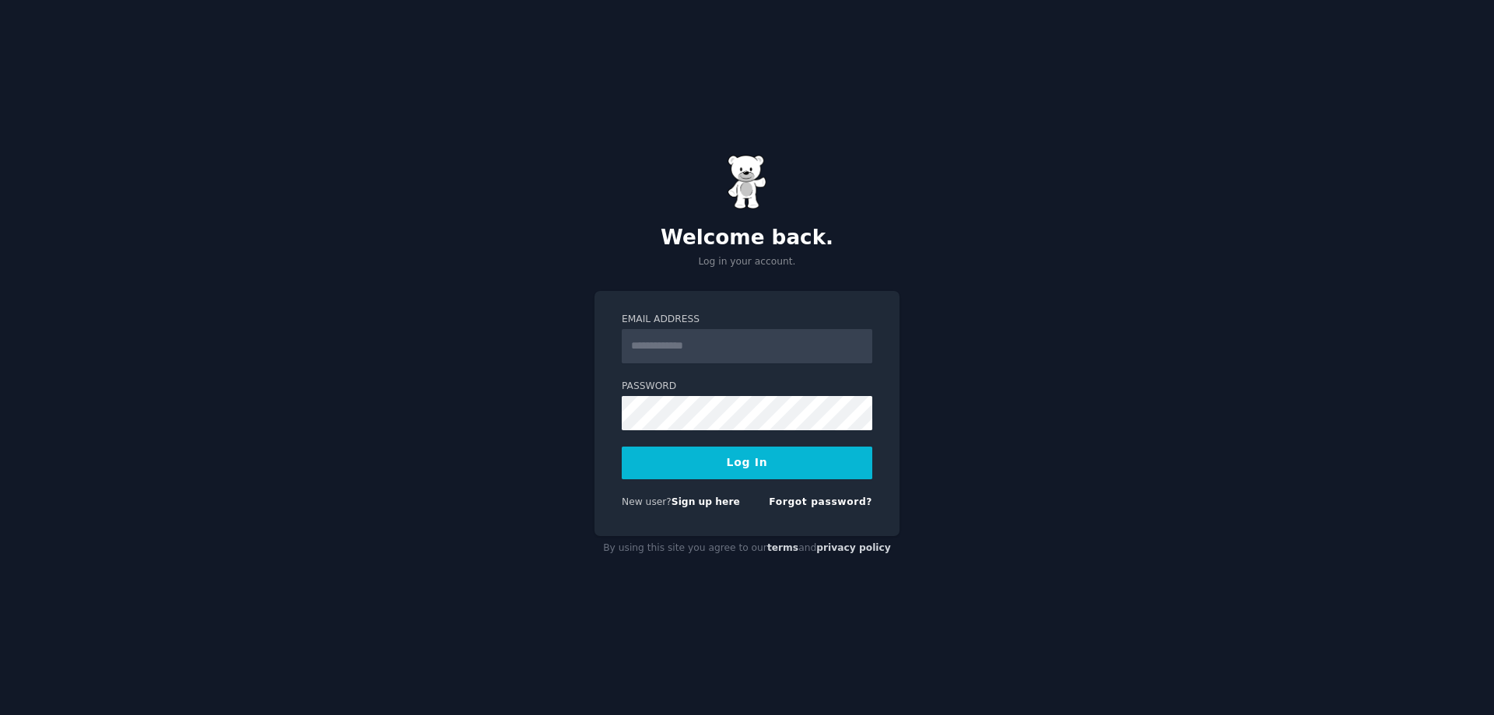
click at [660, 344] on input "Email Address" at bounding box center [747, 346] width 251 height 34
type input "**********"
click at [717, 464] on button "Log In" at bounding box center [747, 463] width 251 height 33
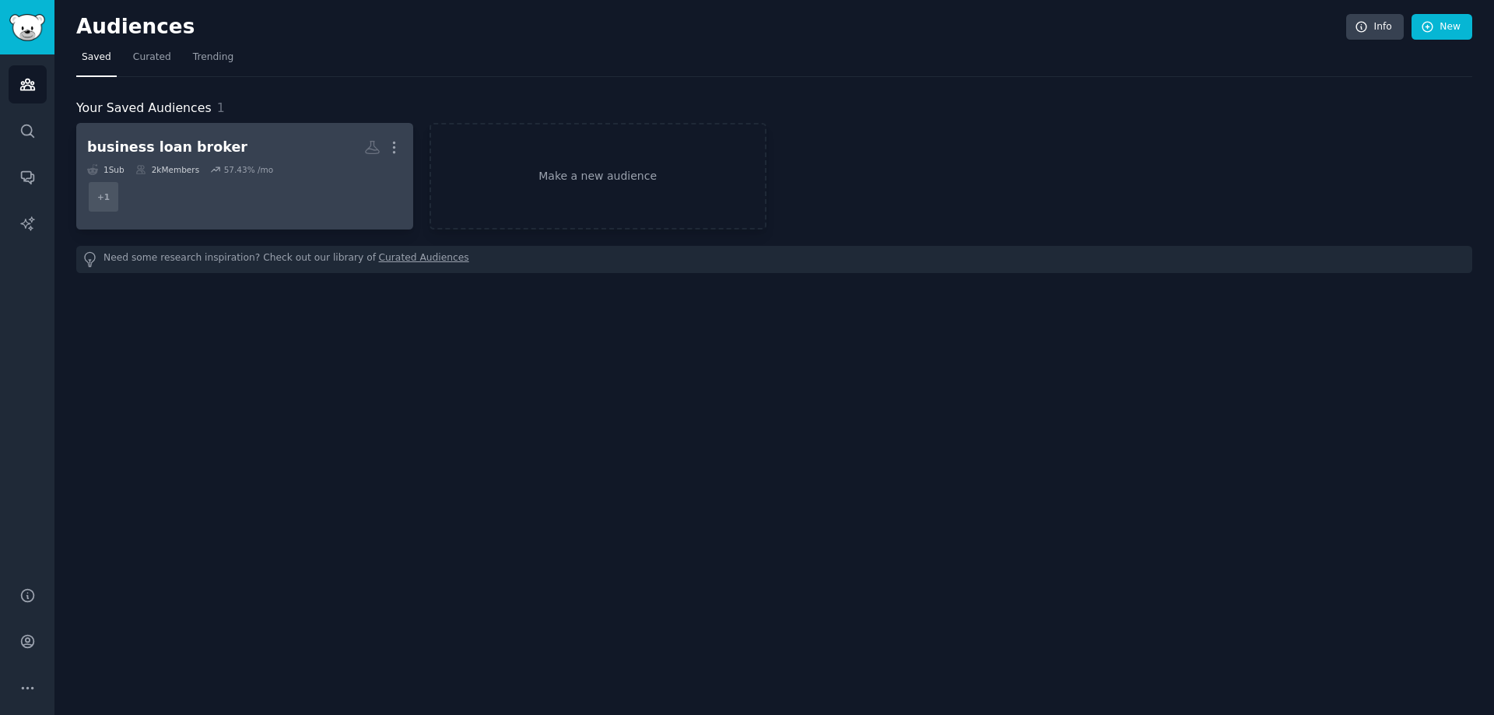
click at [150, 147] on div "business loan broker" at bounding box center [167, 147] width 160 height 19
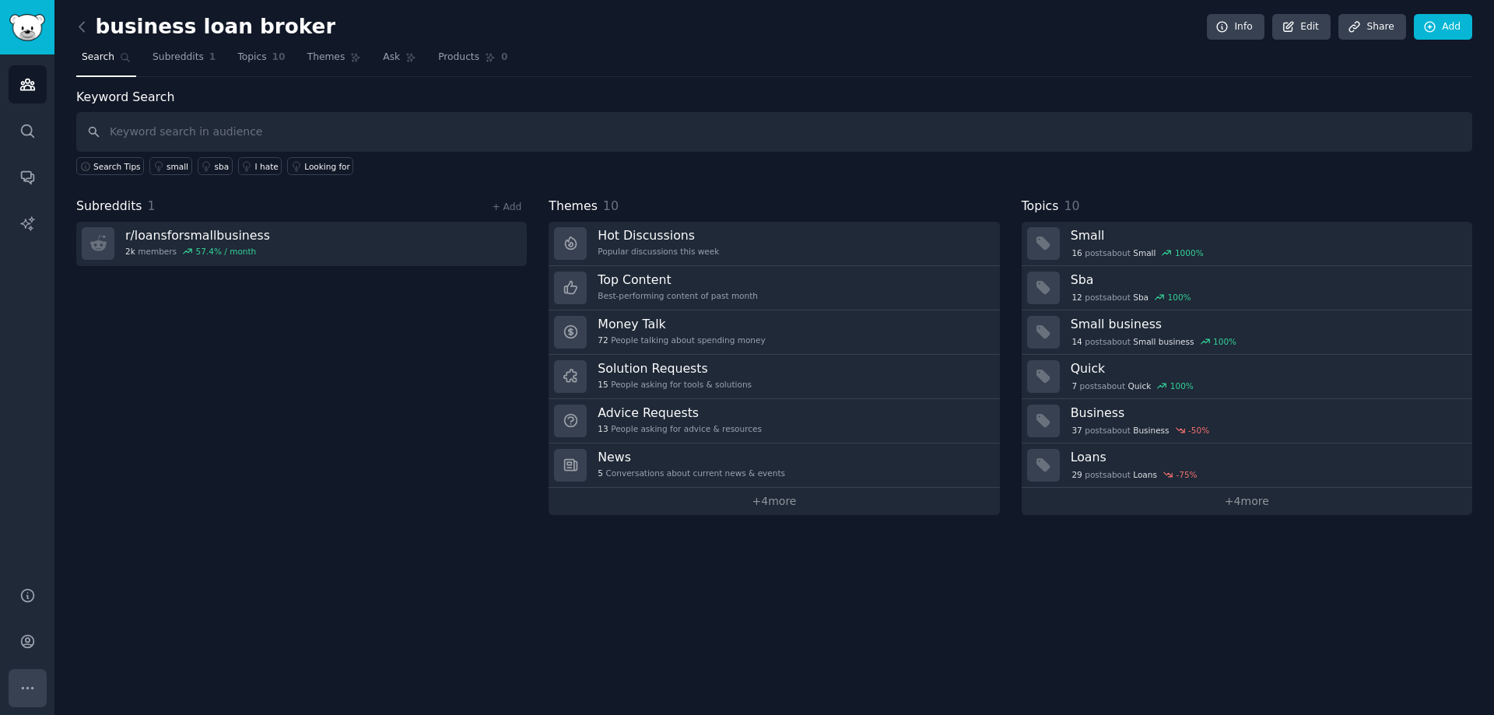
click at [27, 680] on icon "Sidebar" at bounding box center [27, 688] width 16 height 16
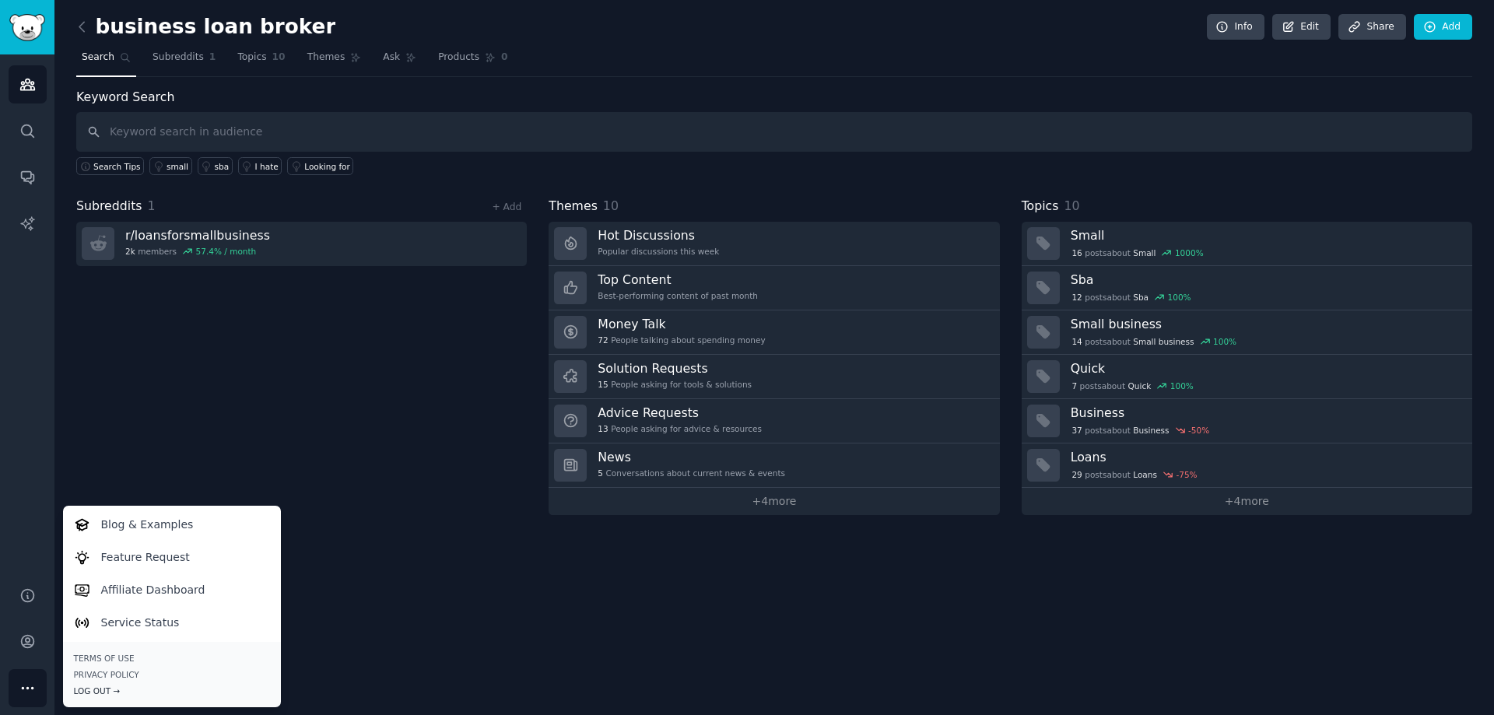
click at [90, 691] on div "Log Out →" at bounding box center [172, 691] width 196 height 11
